Goal: Find specific page/section: Find specific page/section

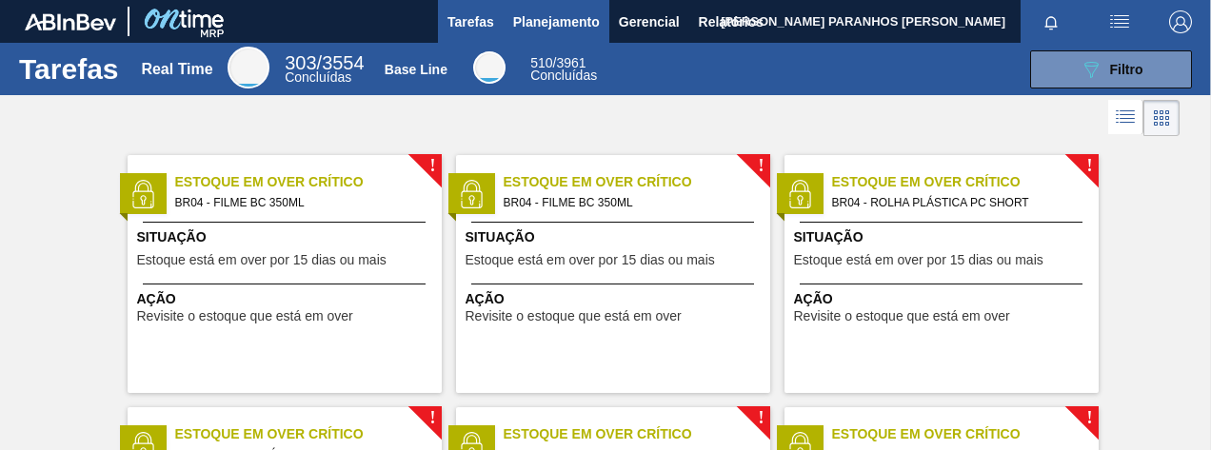
click at [541, 21] on span "Planejamento" at bounding box center [556, 21] width 87 height 23
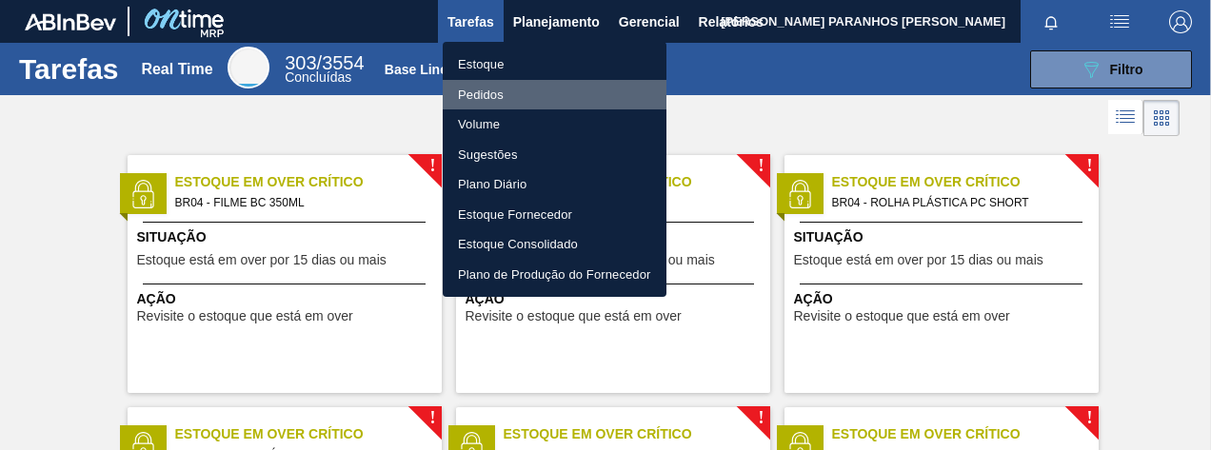
click at [457, 100] on li "Pedidos" at bounding box center [555, 95] width 224 height 30
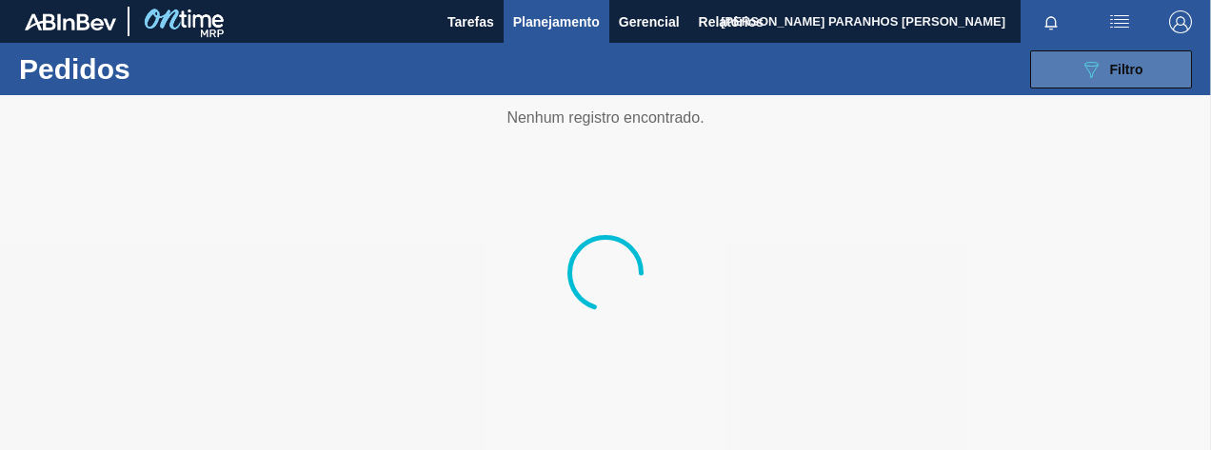
click at [1133, 81] on button "089F7B8B-B2A5-4AFE-B5C0-19BA573D28AC Filtro" at bounding box center [1111, 69] width 162 height 38
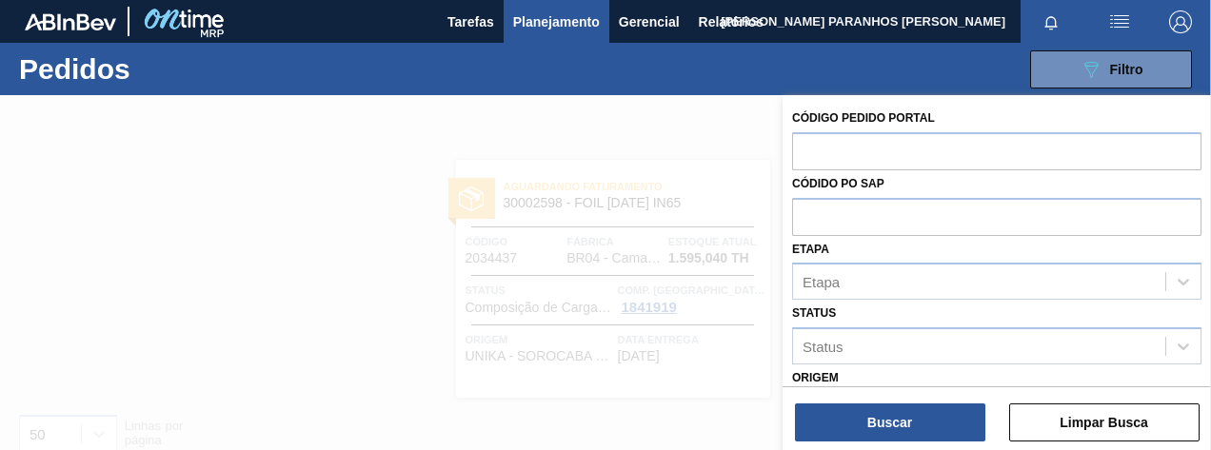
scroll to position [317, 0]
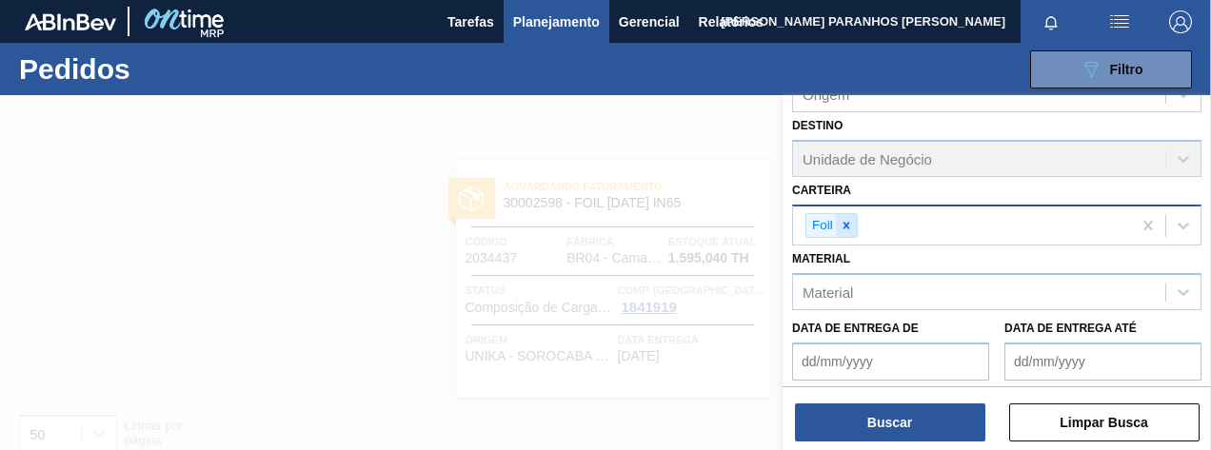
click at [847, 225] on icon at bounding box center [845, 225] width 7 height 7
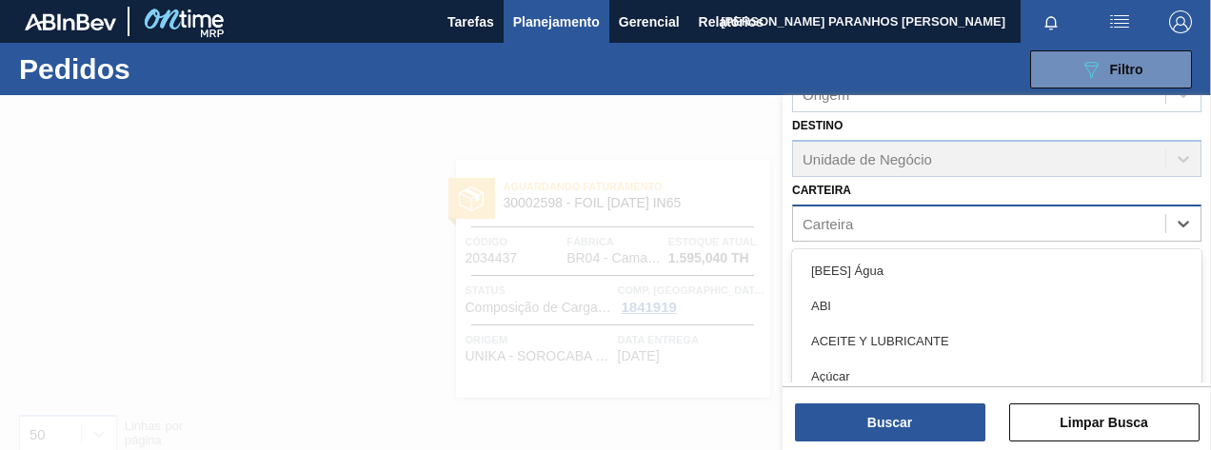
click at [847, 225] on div "Carteira" at bounding box center [827, 223] width 50 height 16
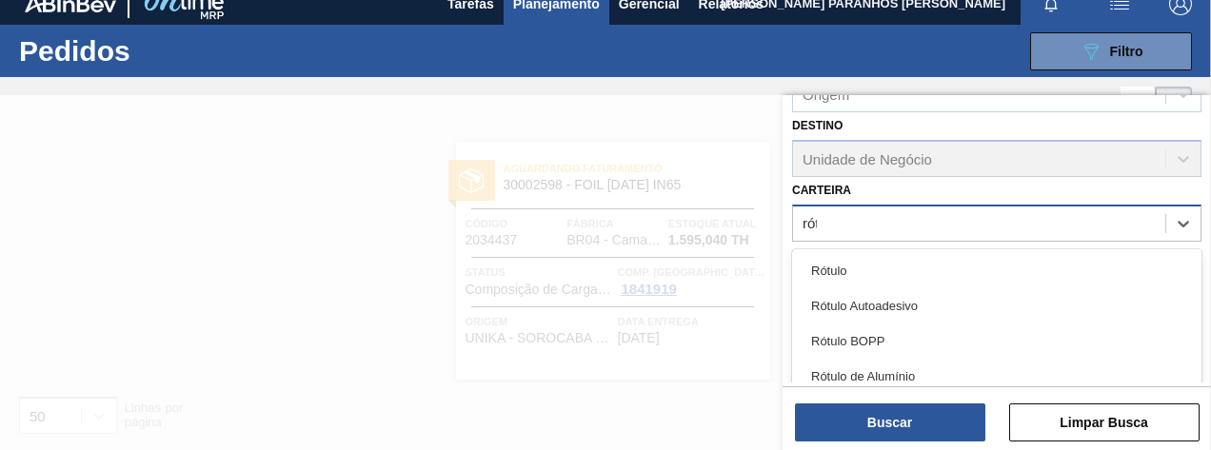
type input "rótu"
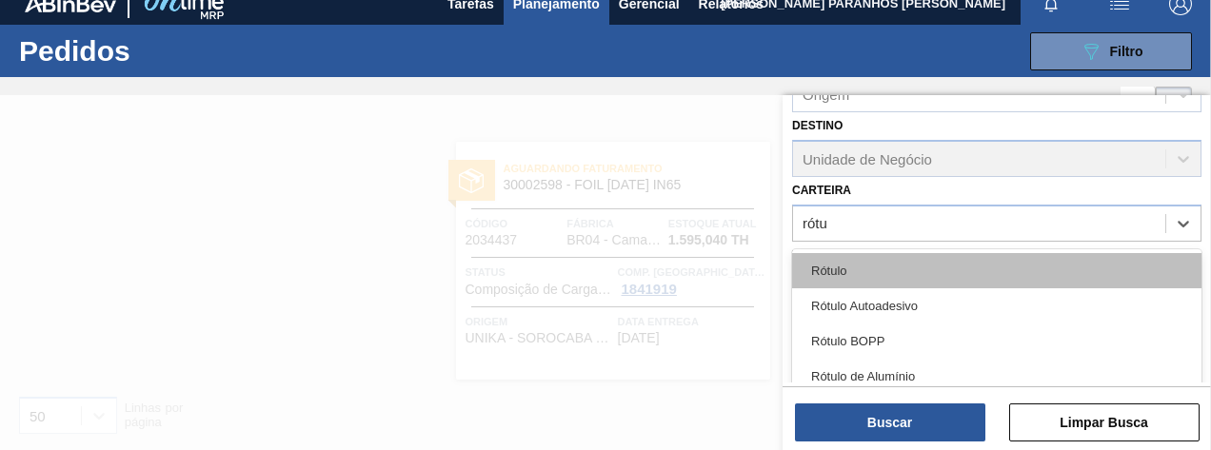
click at [876, 277] on div "Rótulo" at bounding box center [996, 270] width 409 height 35
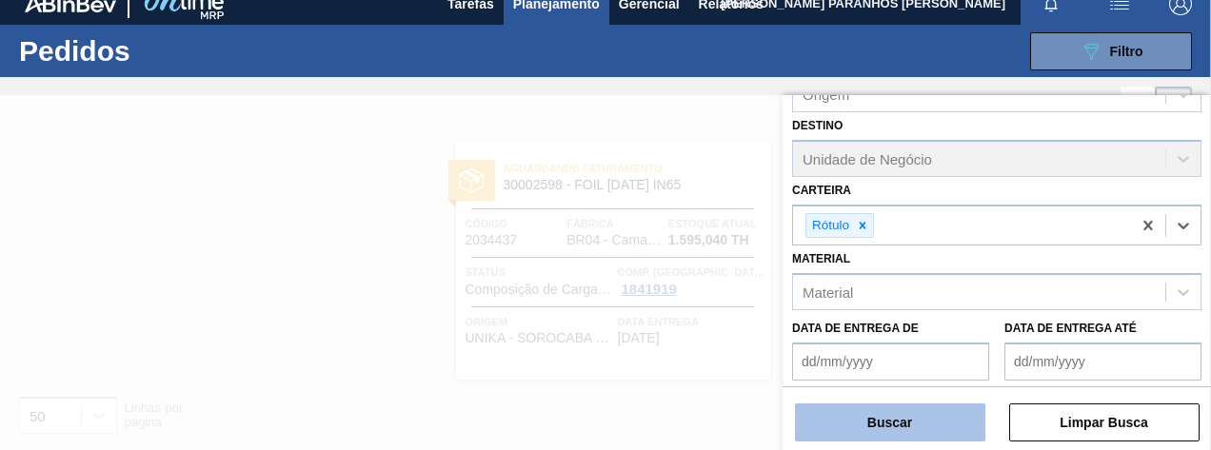
click at [919, 412] on button "Buscar" at bounding box center [890, 423] width 190 height 38
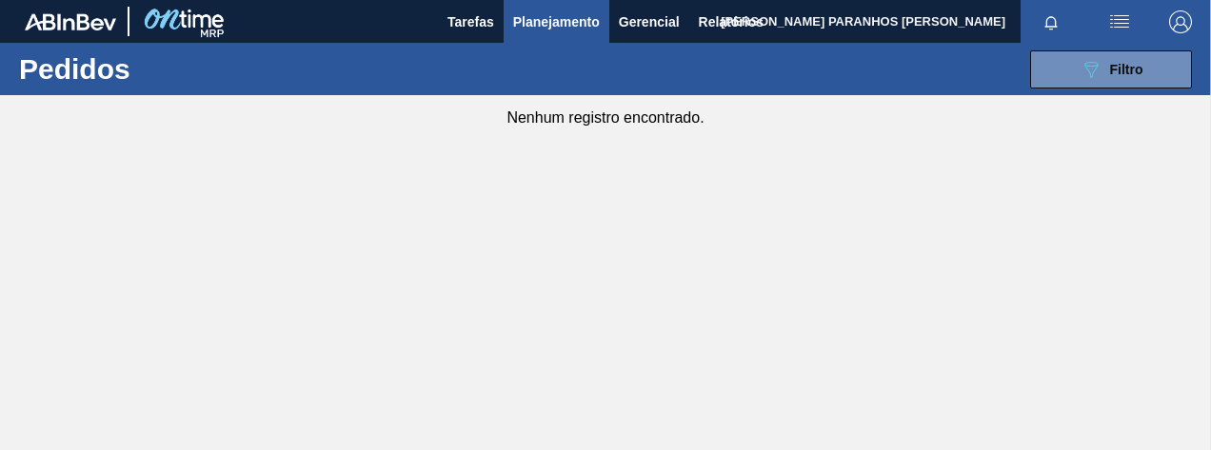
scroll to position [0, 0]
